Goal: Entertainment & Leisure: Browse casually

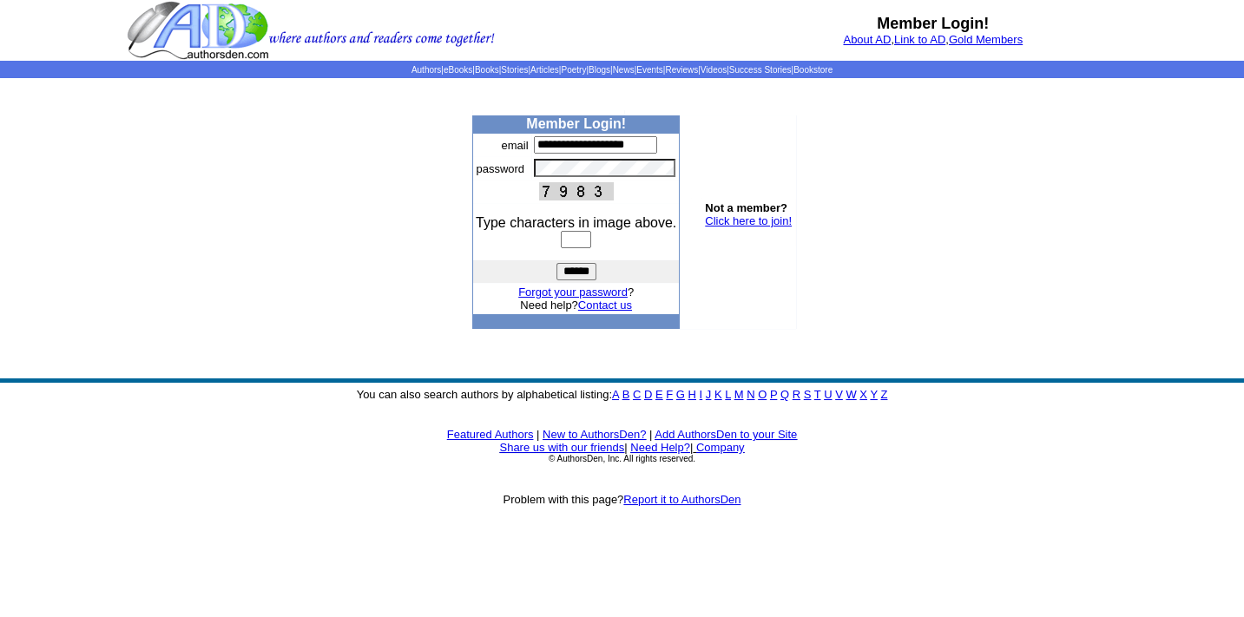
type input "**********"
click at [564, 242] on input "text" at bounding box center [576, 239] width 30 height 17
click at [223, 24] on img at bounding box center [311, 30] width 368 height 61
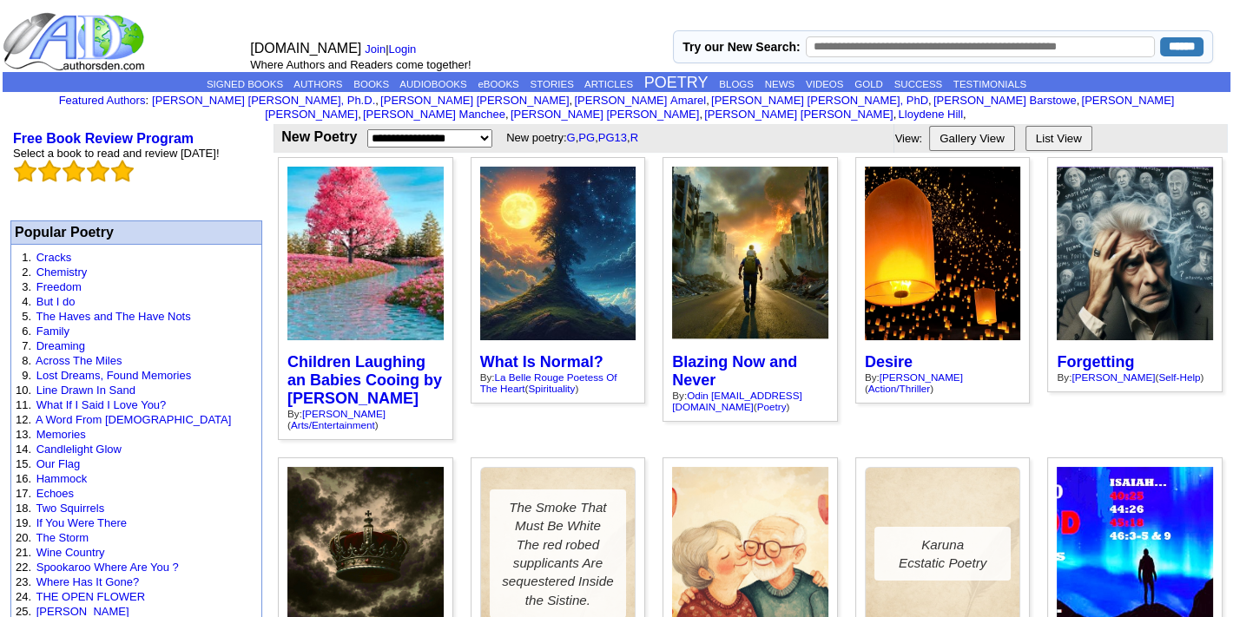
click at [556, 238] on div at bounding box center [558, 254] width 156 height 174
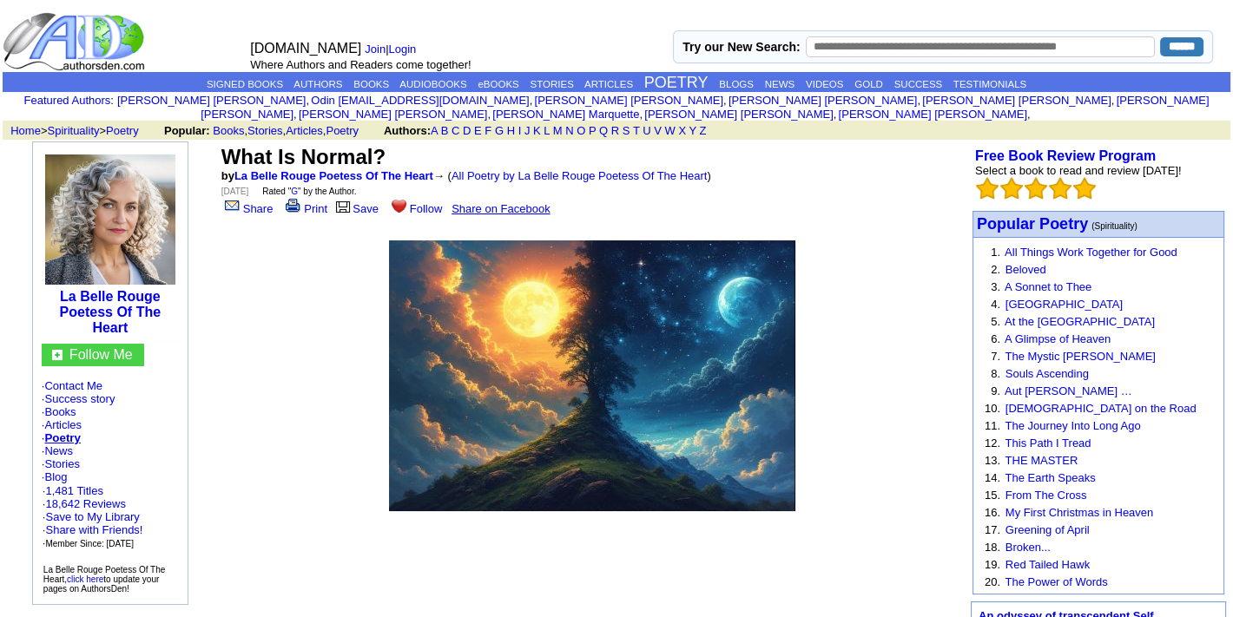
click at [76, 33] on img at bounding box center [76, 41] width 146 height 61
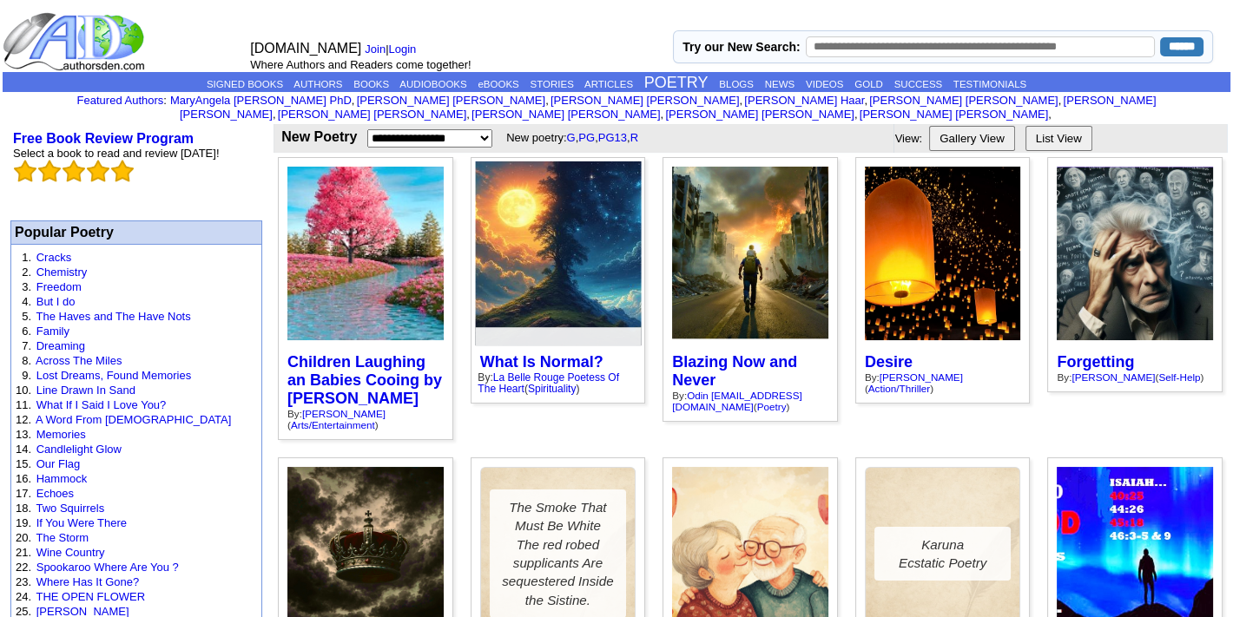
click at [555, 259] on div at bounding box center [558, 253] width 166 height 184
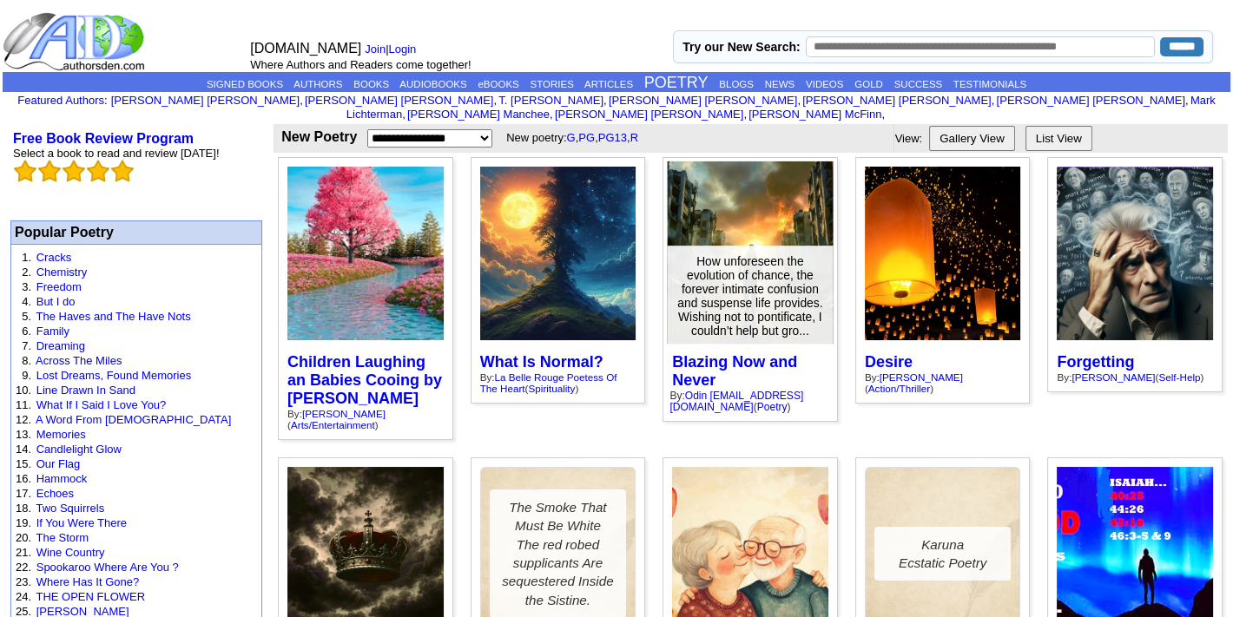
click at [747, 212] on div at bounding box center [751, 253] width 166 height 184
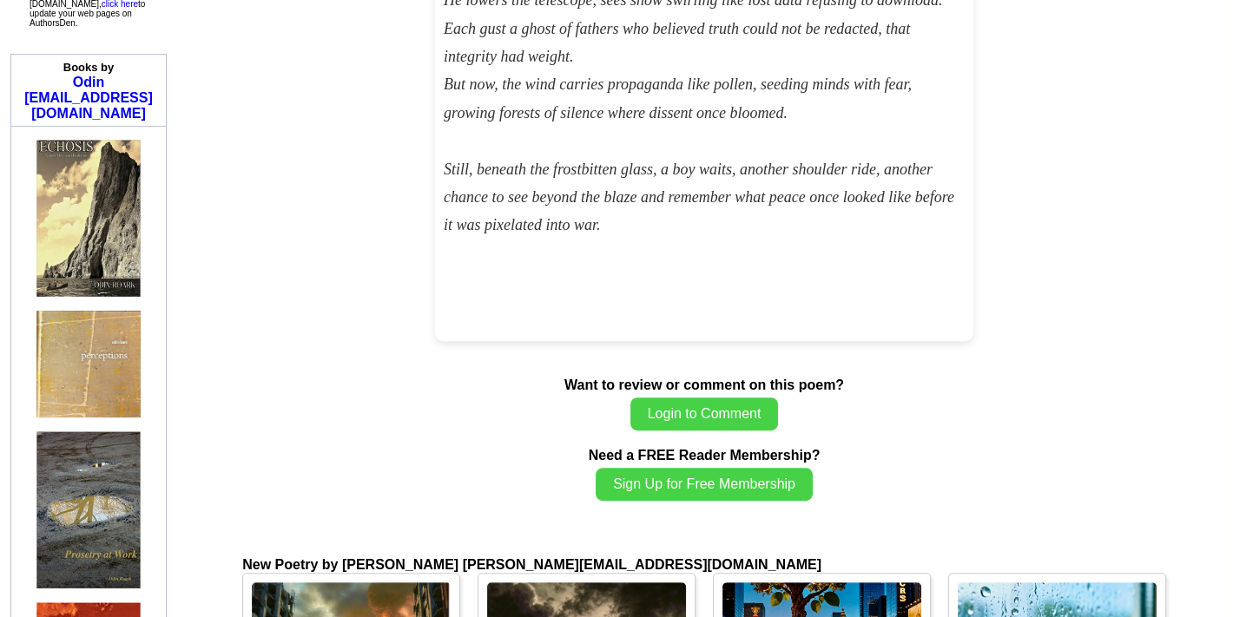
scroll to position [1150, 0]
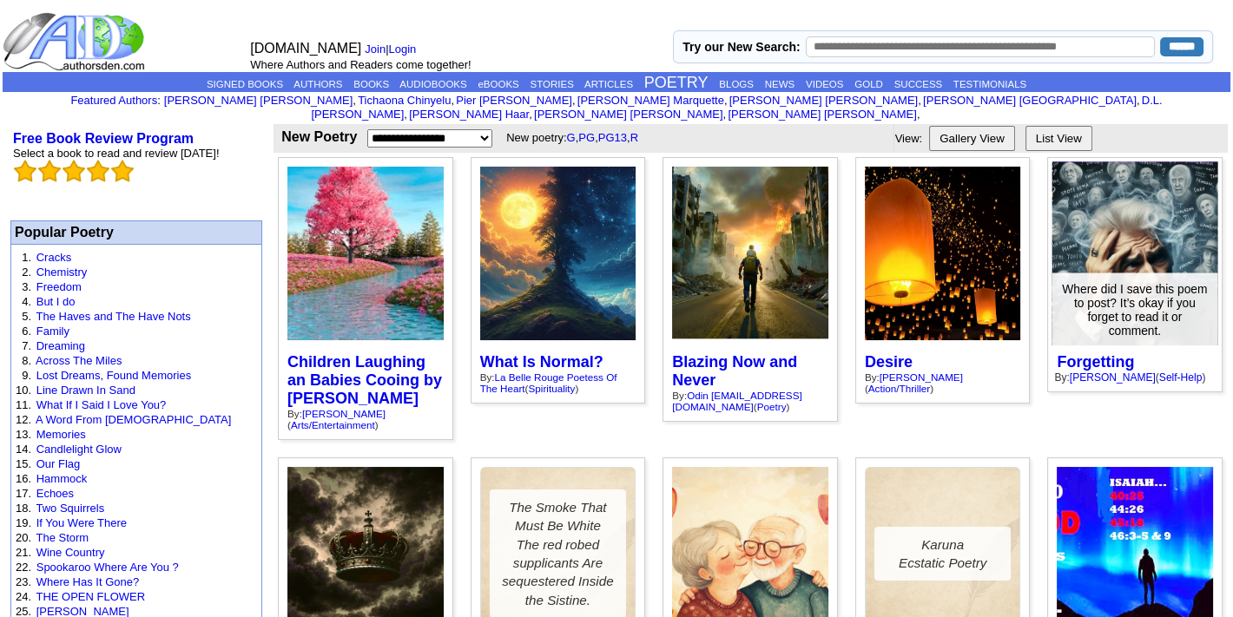
click at [1097, 229] on div at bounding box center [1135, 253] width 166 height 184
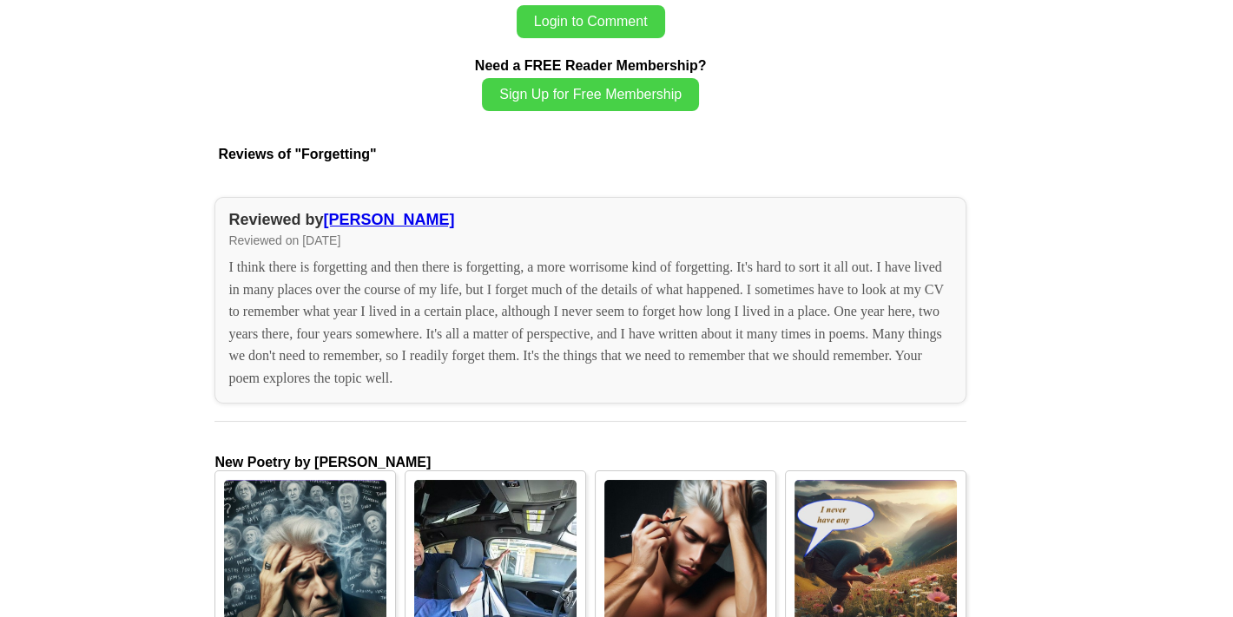
scroll to position [1661, 0]
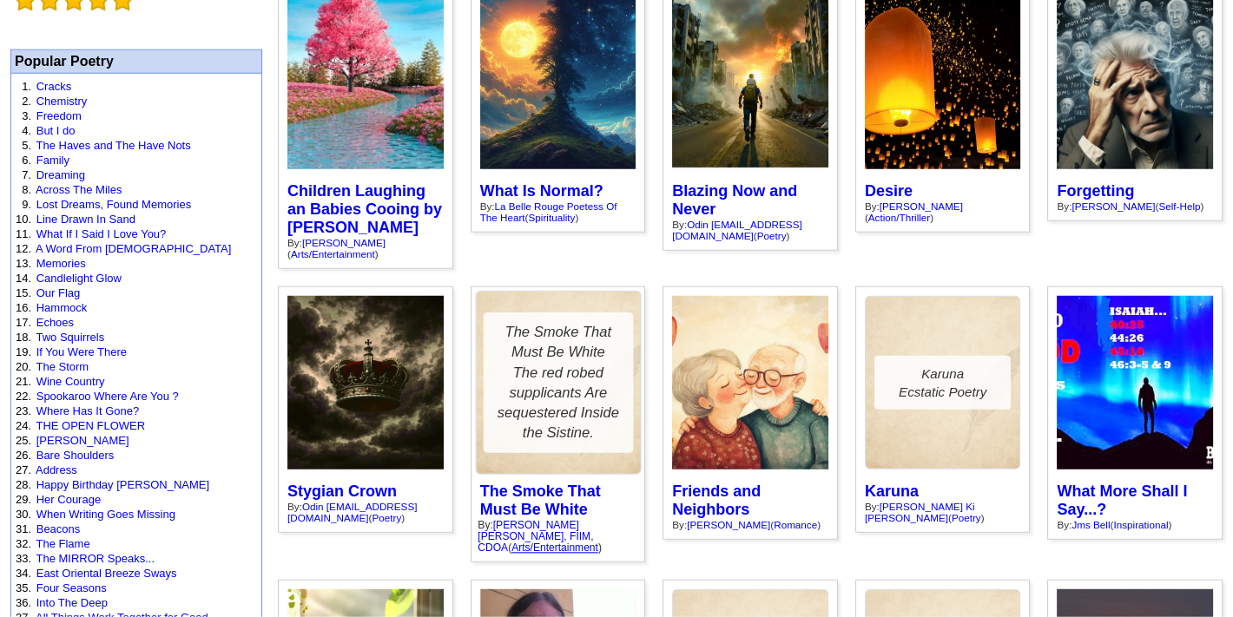
scroll to position [383, 0]
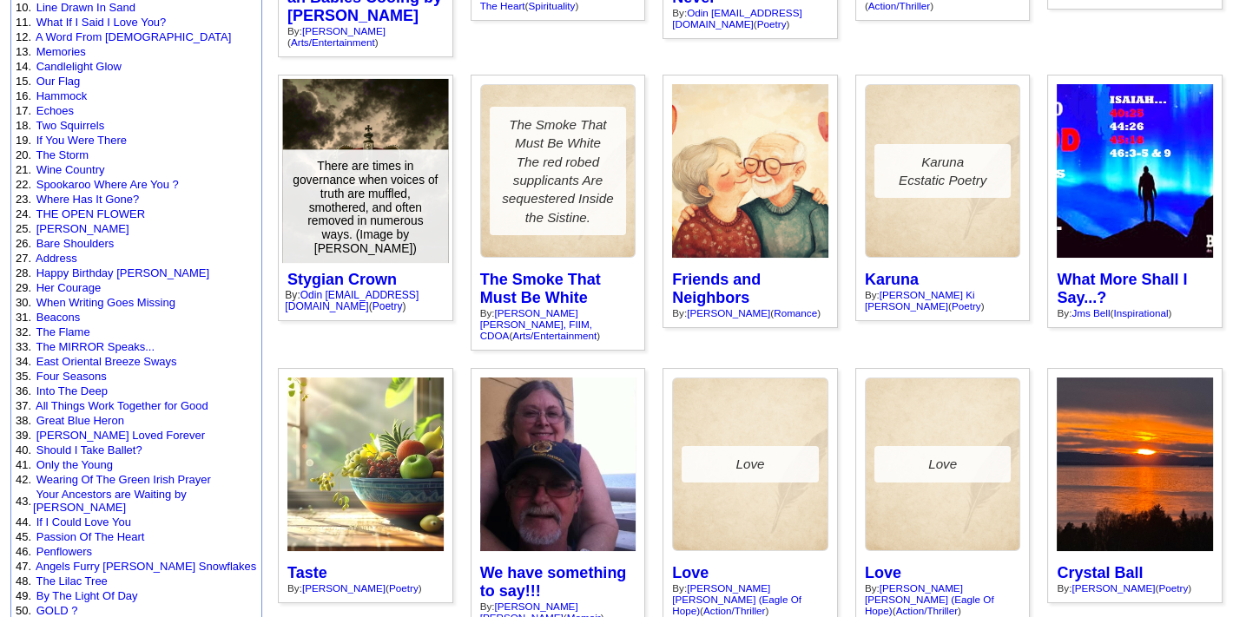
click at [372, 130] on div at bounding box center [366, 171] width 166 height 184
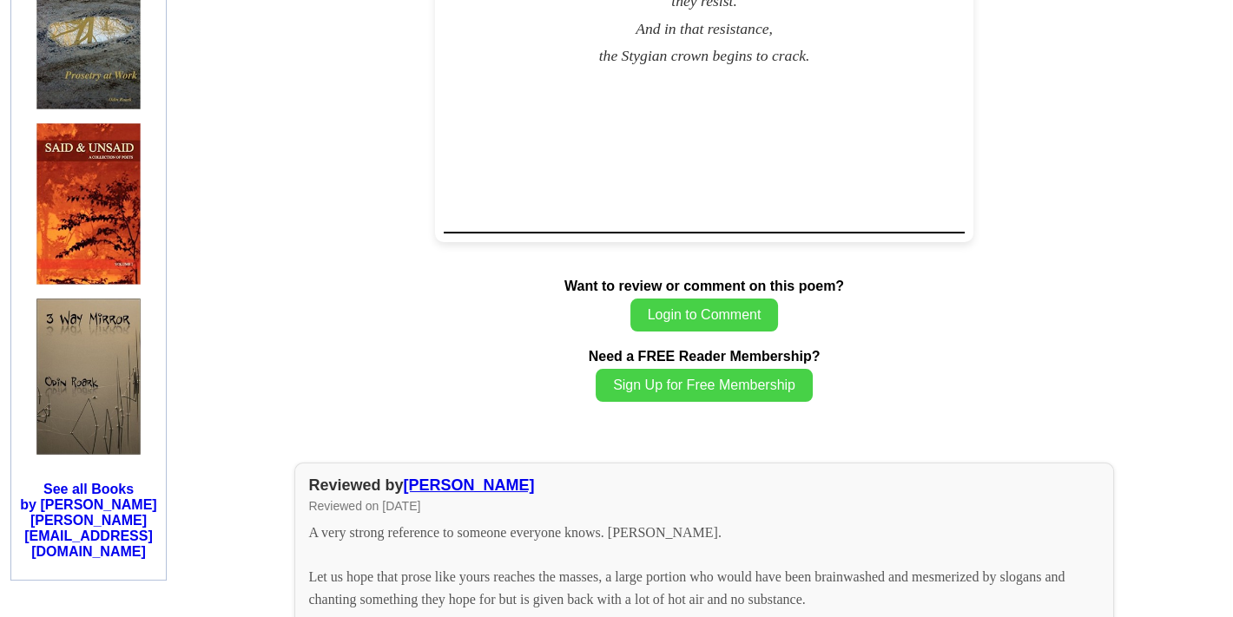
scroll to position [2172, 0]
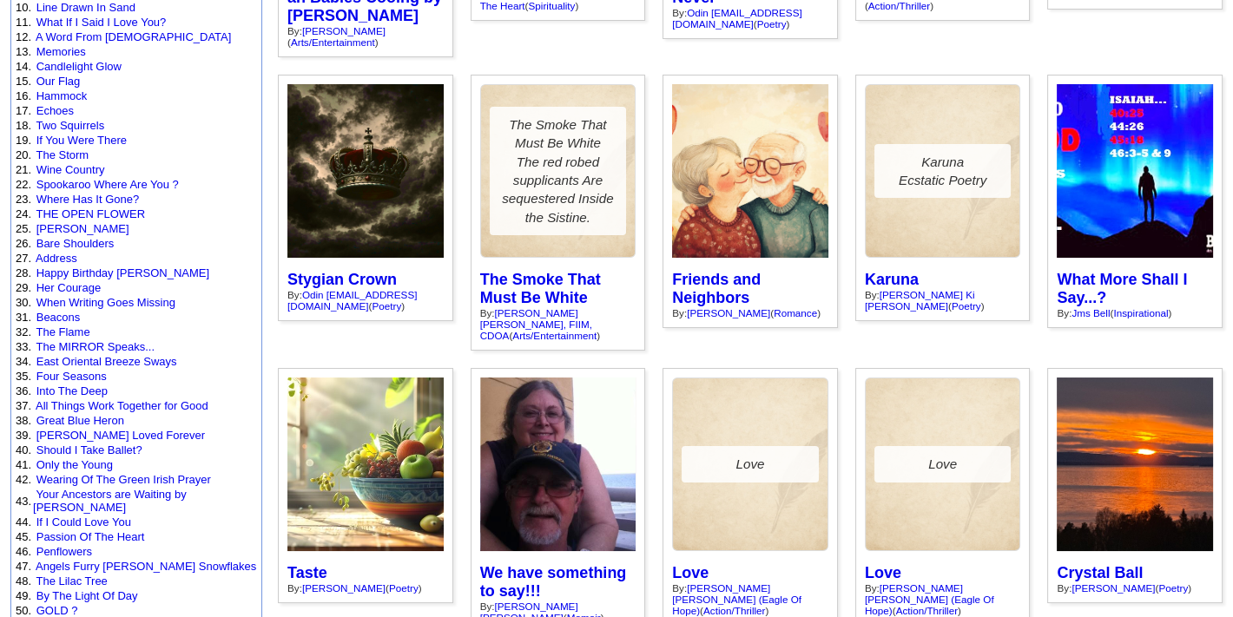
scroll to position [383, 0]
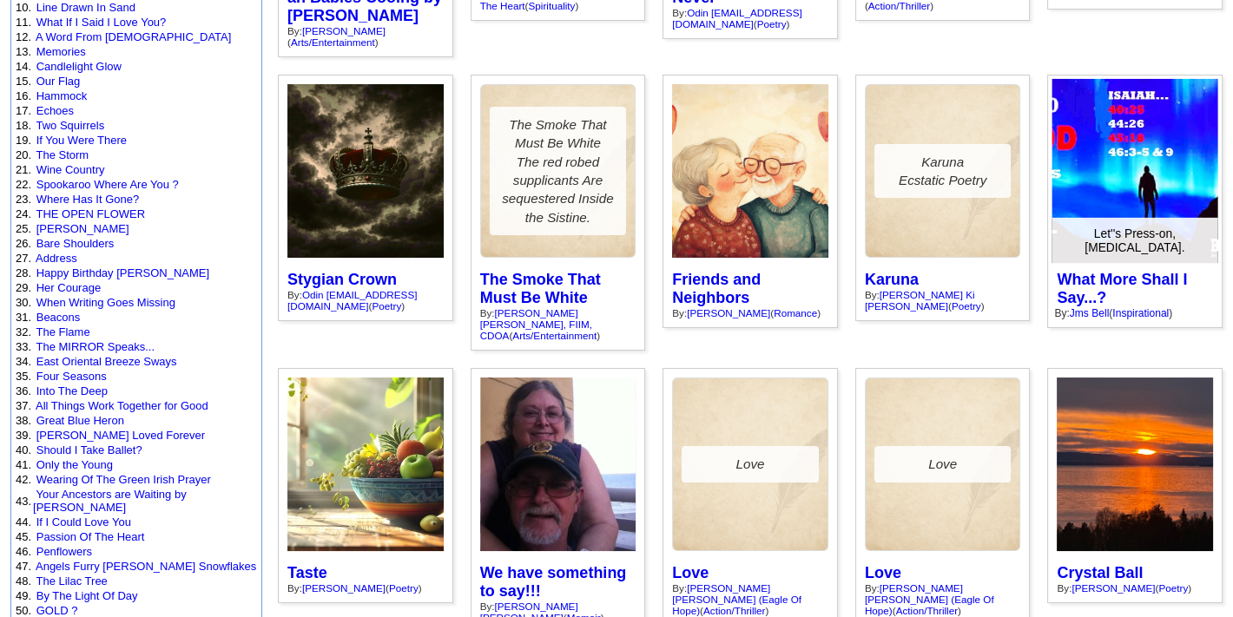
click at [1122, 153] on div at bounding box center [1135, 171] width 166 height 184
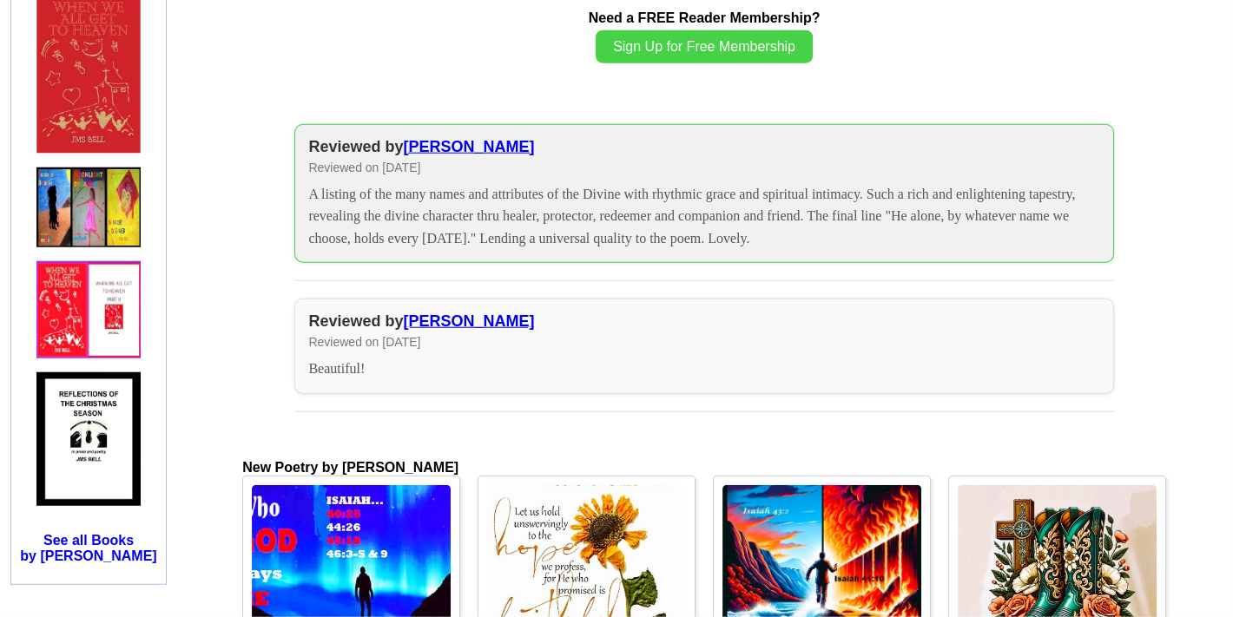
scroll to position [1917, 0]
